Goal: Use online tool/utility: Utilize a website feature to perform a specific function

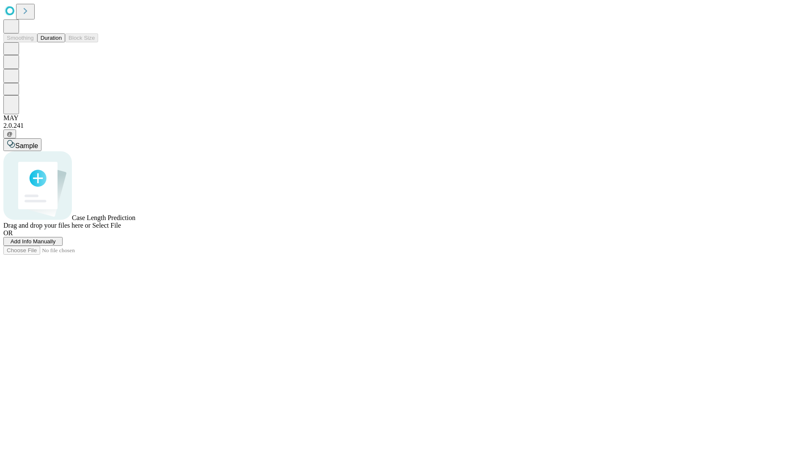
click at [62, 42] on button "Duration" at bounding box center [51, 37] width 28 height 9
click at [56, 245] on span "Add Info Manually" at bounding box center [33, 241] width 45 height 6
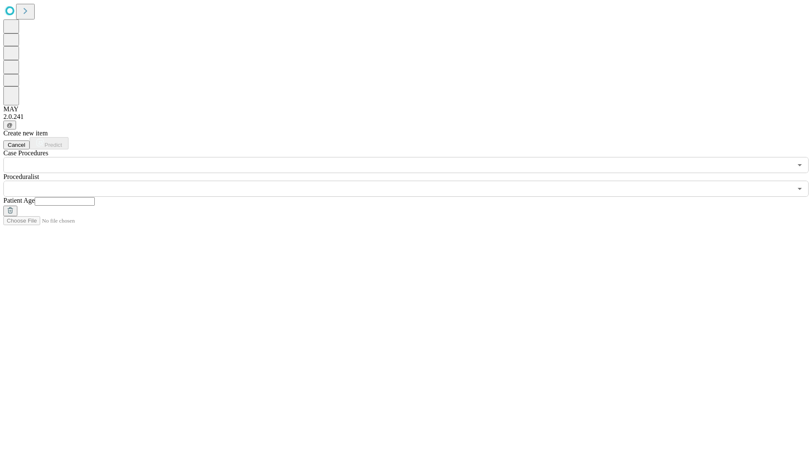
click at [95, 197] on input "text" at bounding box center [65, 201] width 60 height 8
type input "**"
click at [412, 181] on input "text" at bounding box center [397, 189] width 789 height 16
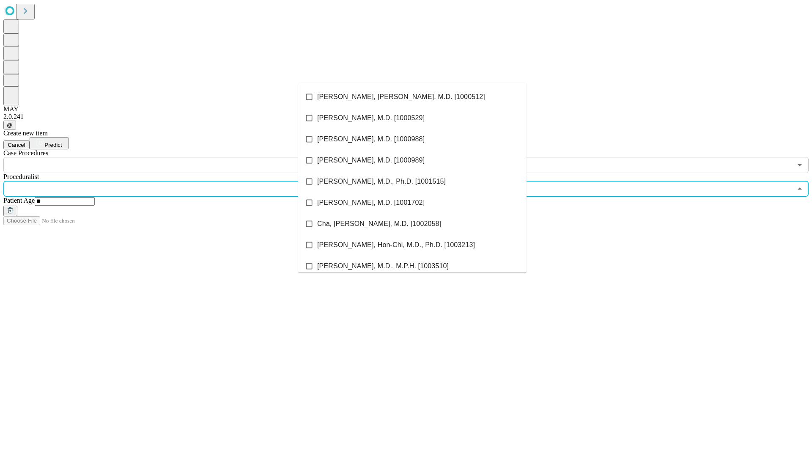
click at [413, 97] on li "[PERSON_NAME], [PERSON_NAME], M.D. [1000512]" at bounding box center [412, 96] width 229 height 21
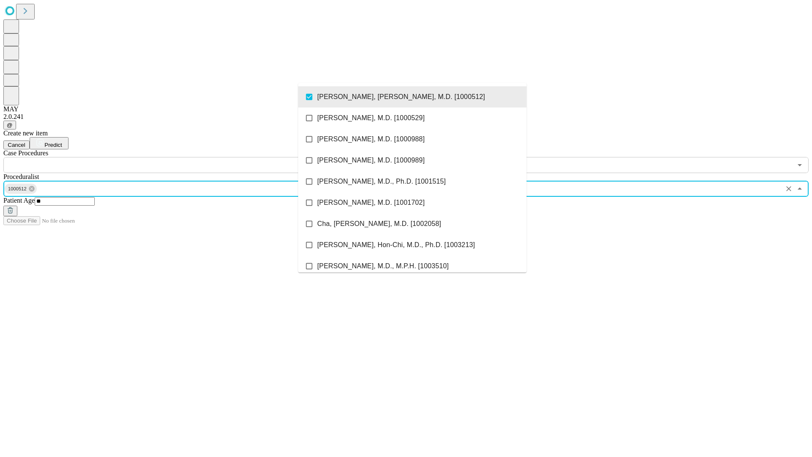
click at [178, 157] on input "text" at bounding box center [397, 165] width 789 height 16
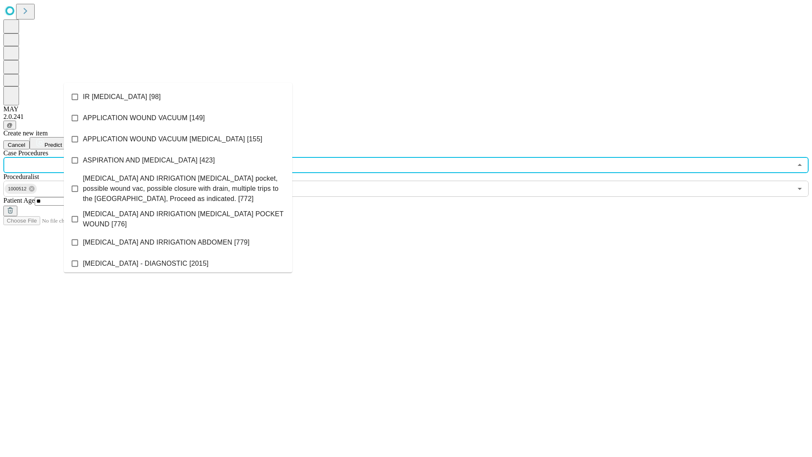
click at [178, 97] on li "IR [MEDICAL_DATA] [98]" at bounding box center [178, 96] width 229 height 21
click at [62, 142] on span "Predict" at bounding box center [52, 145] width 17 height 6
